Goal: Use online tool/utility: Utilize a website feature to perform a specific function

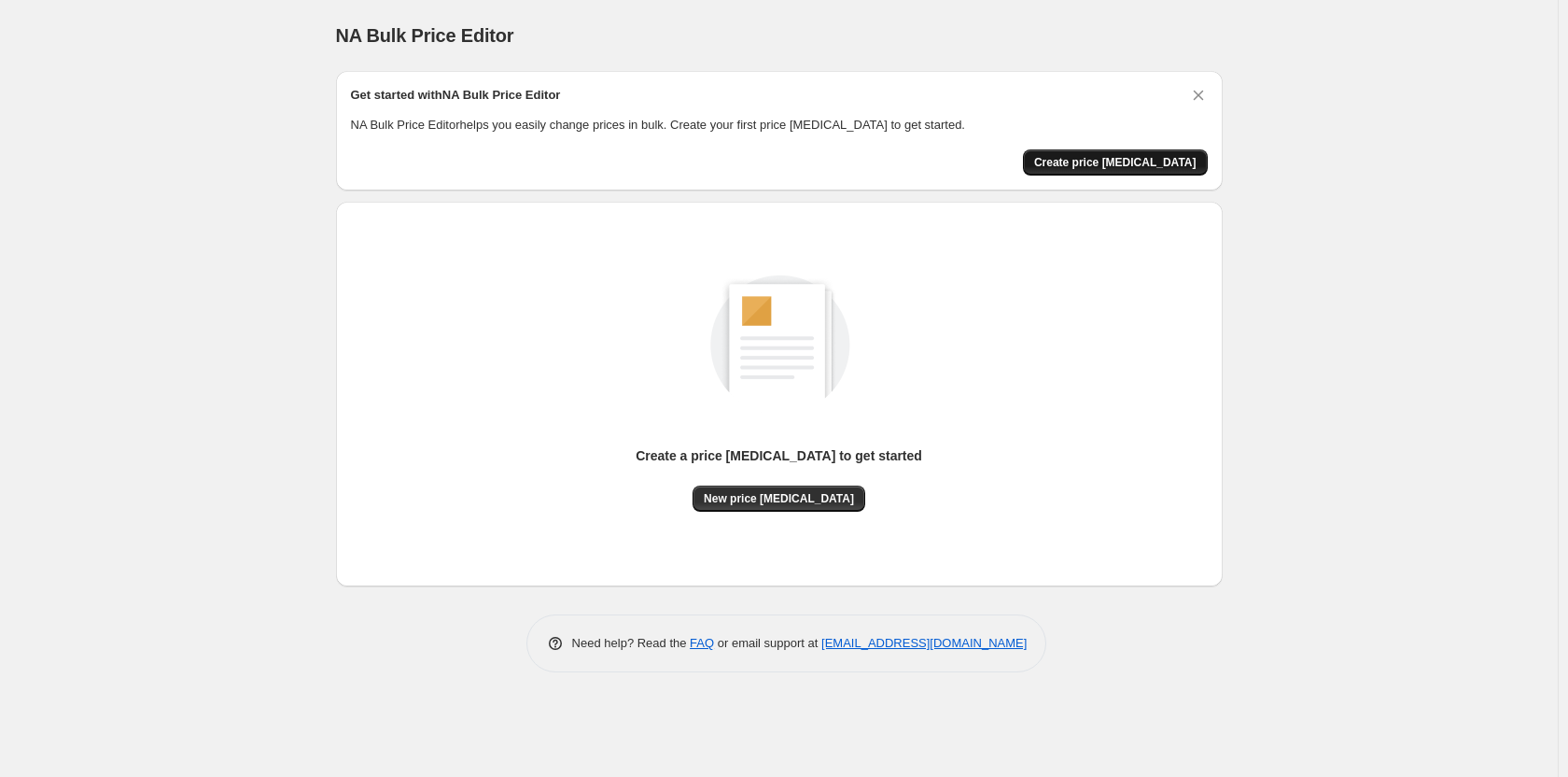
click at [1081, 152] on button "Create price [MEDICAL_DATA]" at bounding box center [1115, 163] width 185 height 26
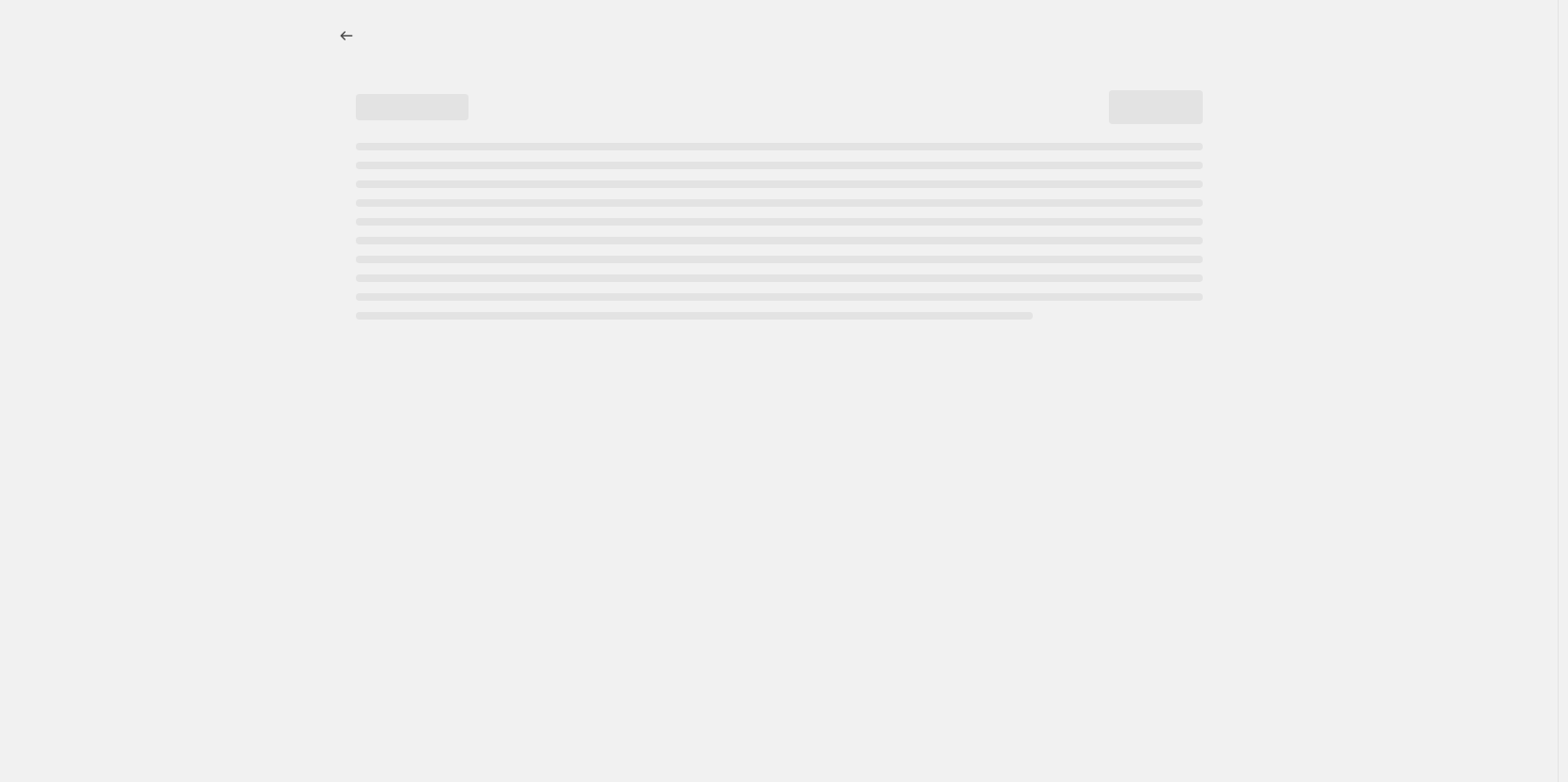
select select "percentage"
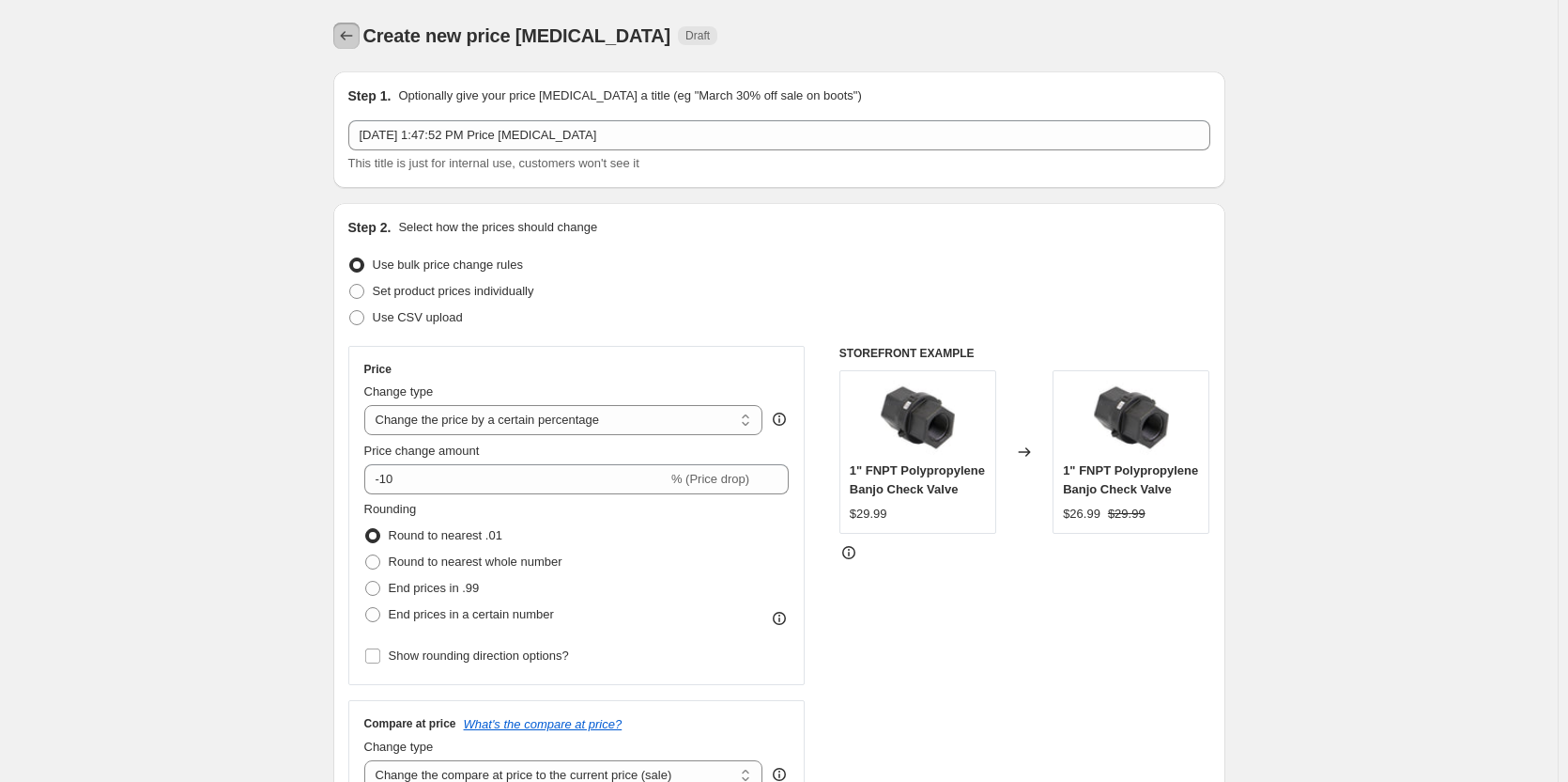
click at [352, 39] on icon "Price change jobs" at bounding box center [347, 36] width 19 height 19
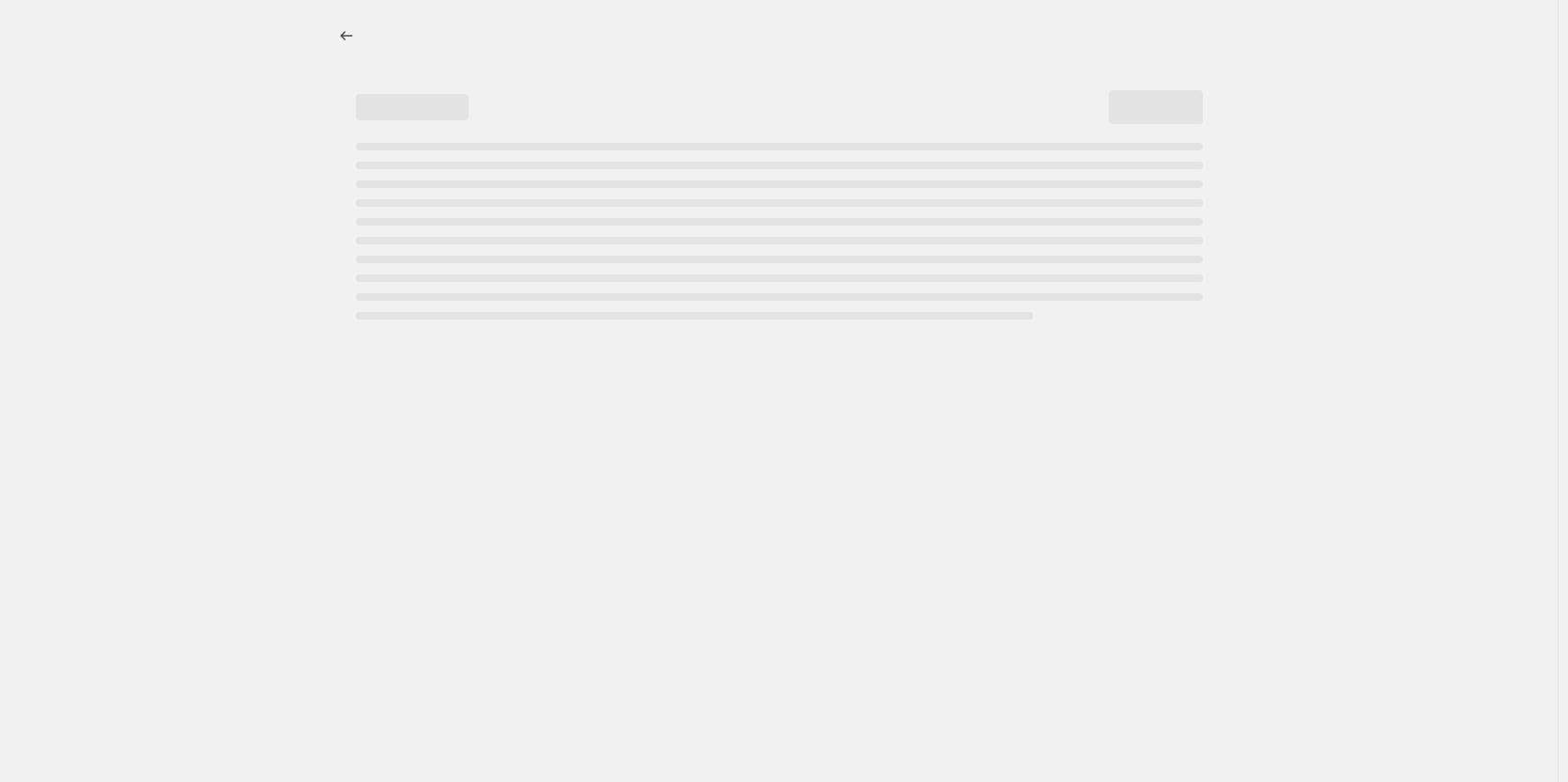
select select "percentage"
